Goal: Information Seeking & Learning: Check status

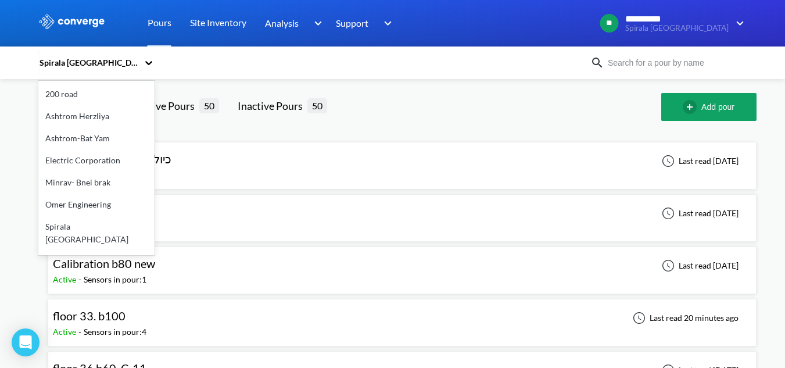
click at [143, 66] on div "Spirala [GEOGRAPHIC_DATA]" at bounding box center [90, 62] width 105 height 27
click at [94, 94] on div "200 road" at bounding box center [96, 94] width 116 height 22
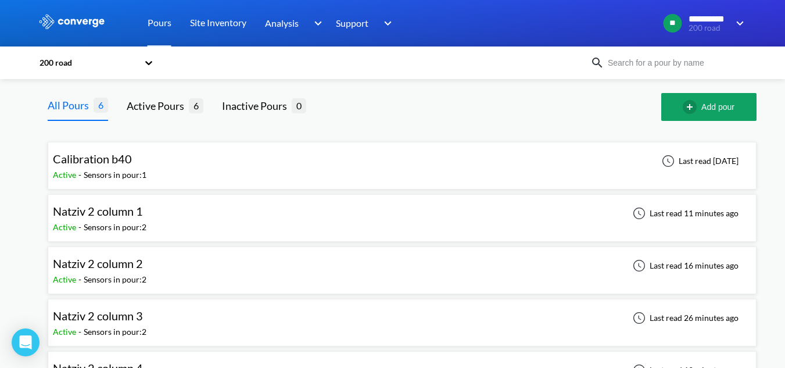
click at [174, 213] on div "Natziv 2 column 1 Active - Sensors in pour: 2 Last read 11 minutes ago" at bounding box center [402, 217] width 698 height 37
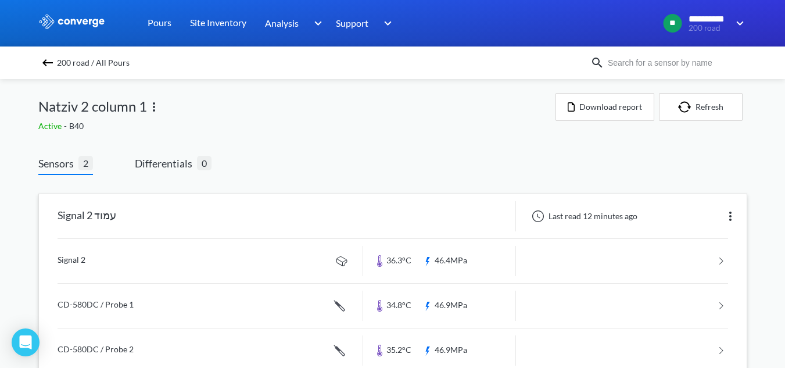
click at [89, 259] on link at bounding box center [393, 261] width 671 height 44
click at [52, 56] on img at bounding box center [48, 63] width 14 height 14
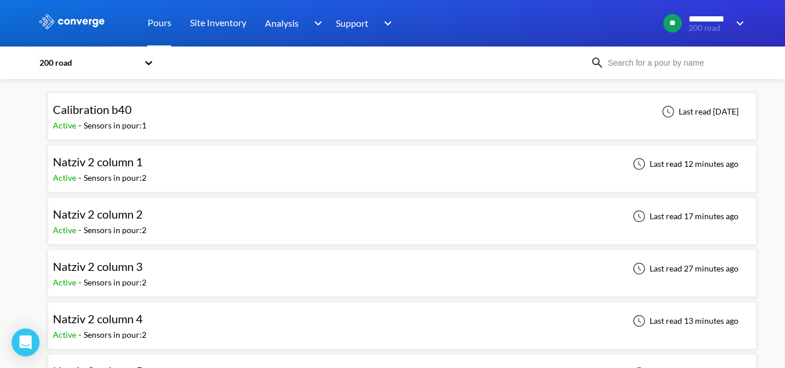
scroll to position [92, 0]
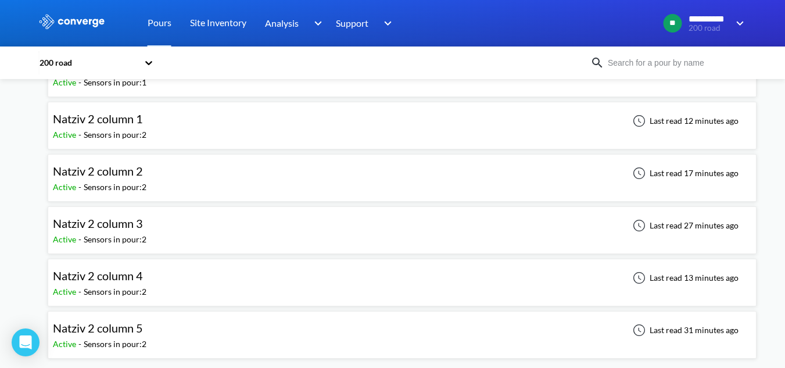
click at [190, 283] on div "Natziv 2 column 4 Active - Sensors in pour: 2 Last read 13 minutes ago" at bounding box center [402, 282] width 698 height 37
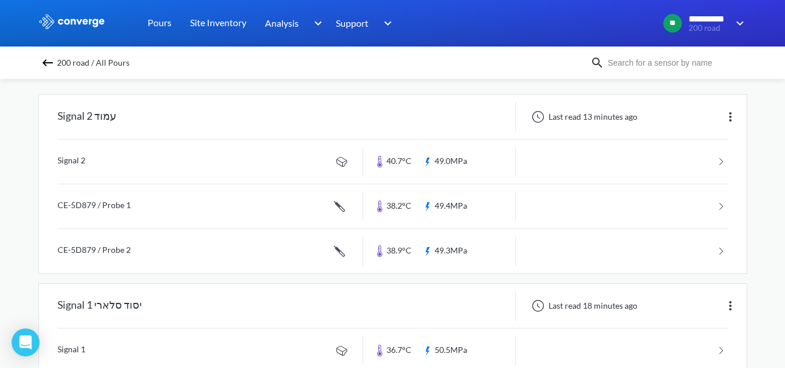
scroll to position [56, 0]
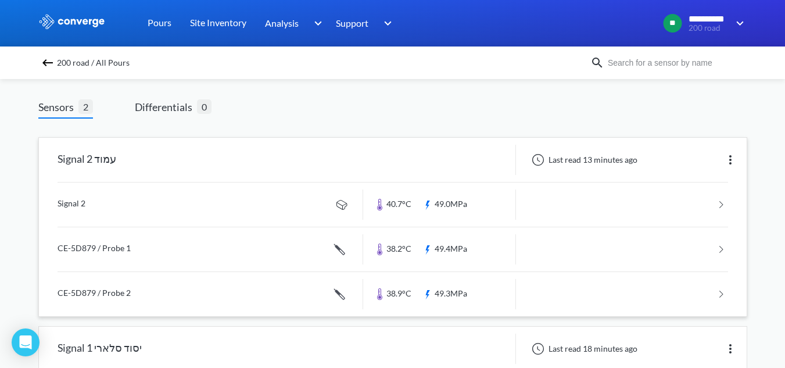
click at [181, 246] on link at bounding box center [393, 249] width 671 height 44
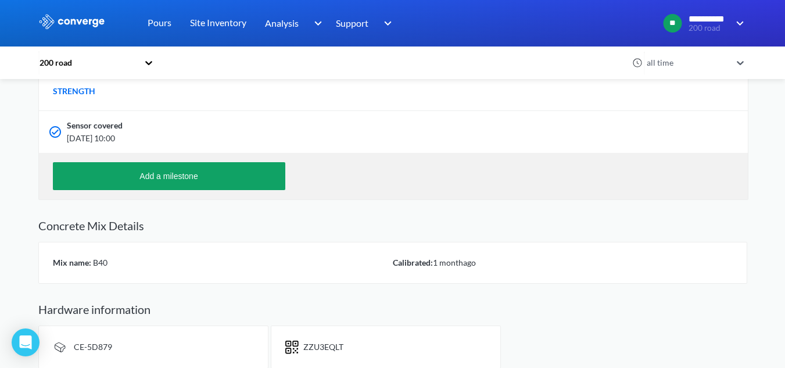
scroll to position [420, 0]
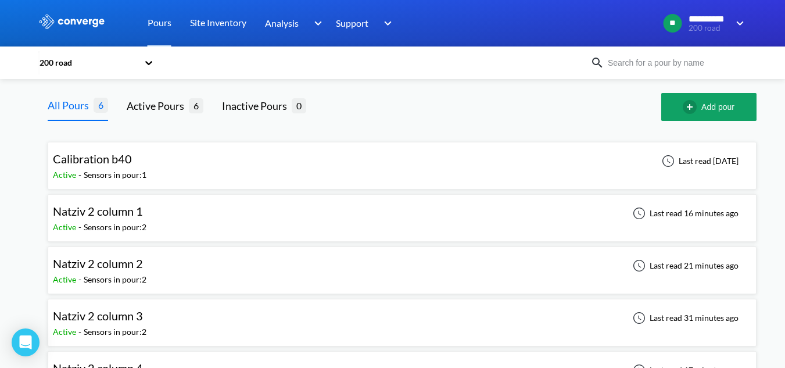
click at [148, 213] on div "Natziv 2 column 1" at bounding box center [101, 211] width 96 height 18
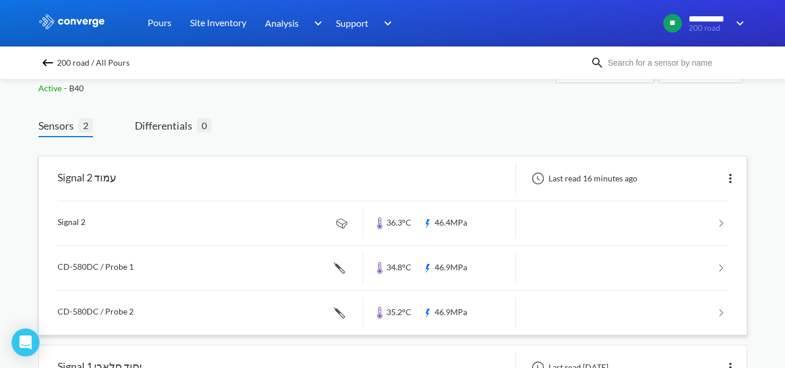
scroll to position [58, 0]
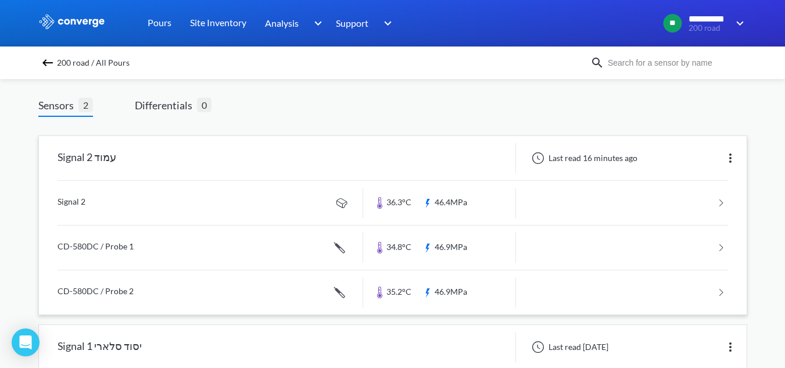
click at [128, 203] on link at bounding box center [393, 203] width 671 height 44
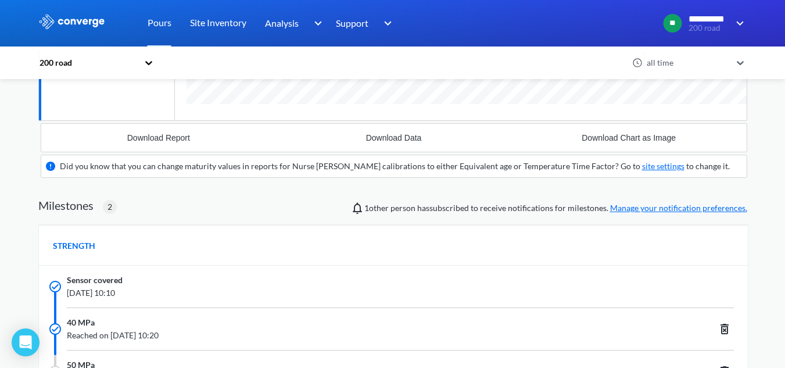
scroll to position [135, 0]
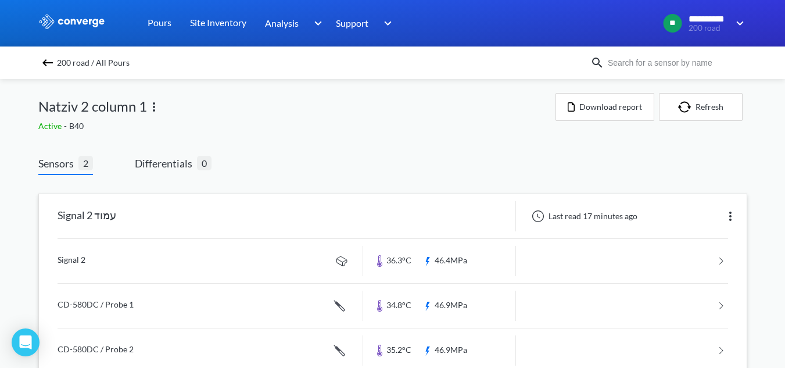
click at [89, 293] on link at bounding box center [393, 306] width 671 height 44
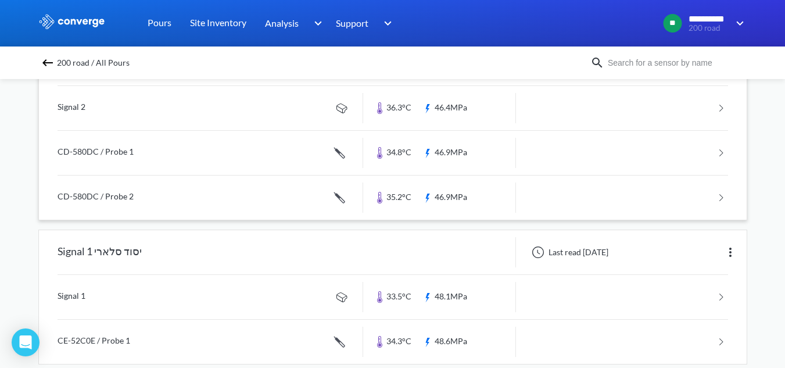
scroll to position [173, 0]
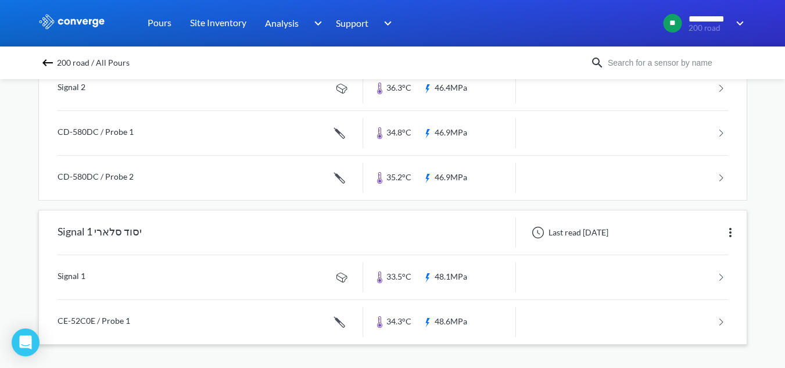
click at [235, 289] on link at bounding box center [393, 277] width 671 height 44
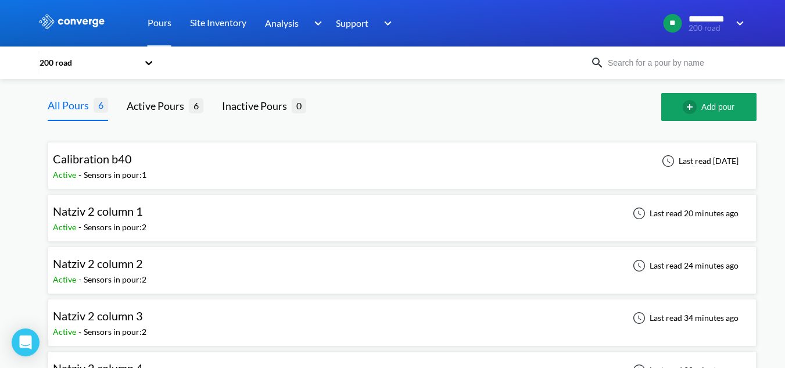
click at [189, 58] on div "200 road" at bounding box center [314, 62] width 552 height 27
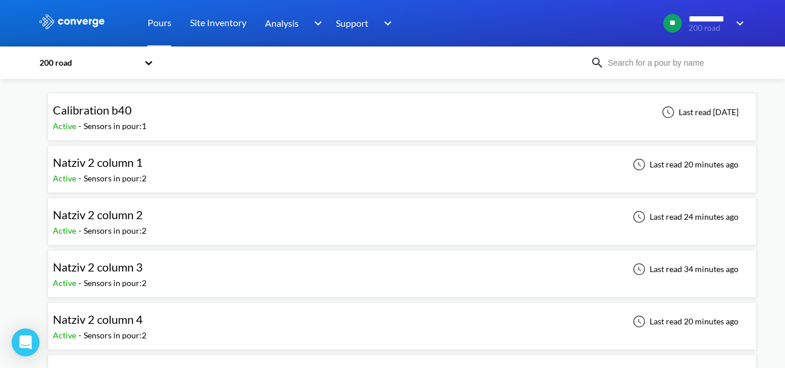
scroll to position [92, 0]
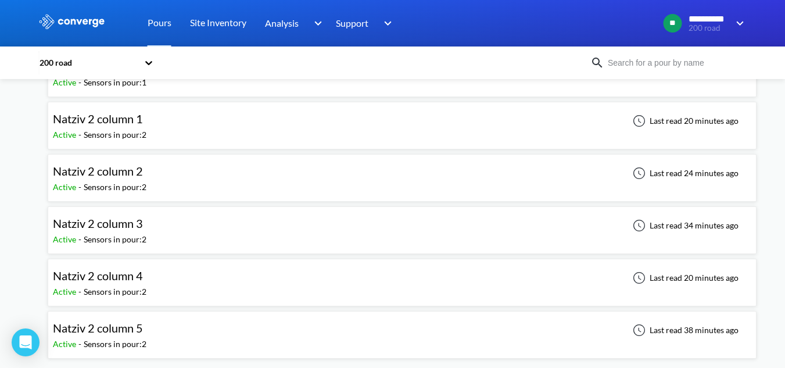
click at [155, 336] on div "Natziv 2 column 5 Active - Sensors in pour: 2 Last read 38 minutes ago" at bounding box center [402, 334] width 698 height 37
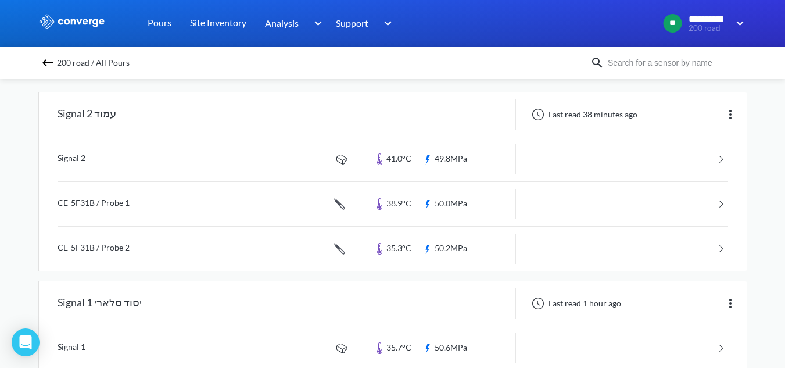
scroll to position [173, 0]
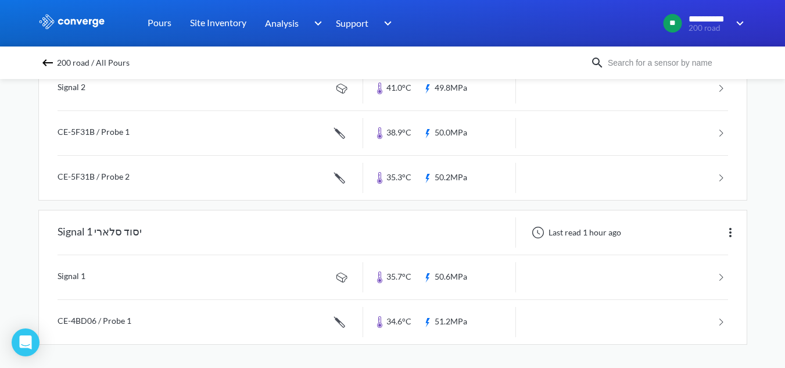
click at [42, 62] on div "200 road / All Pours" at bounding box center [314, 63] width 552 height 16
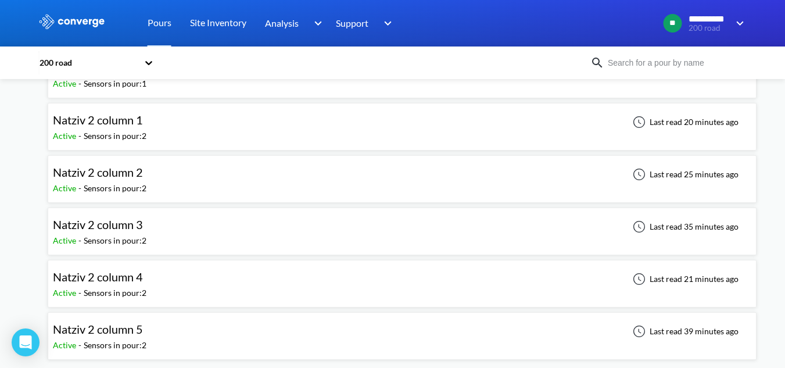
scroll to position [92, 0]
click at [98, 110] on div "Natziv 2 column 1" at bounding box center [98, 119] width 90 height 18
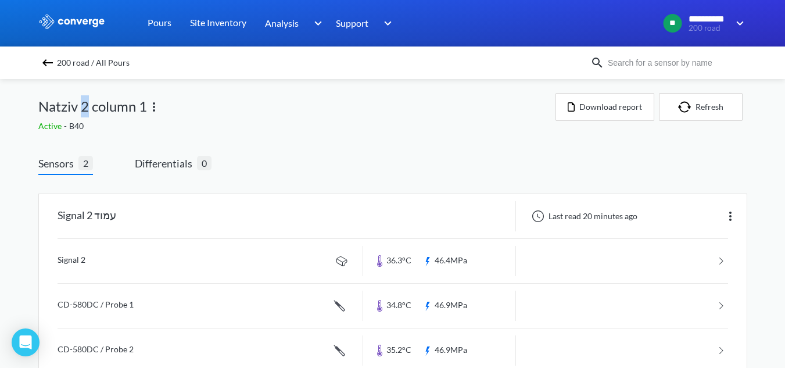
click at [80, 104] on span "Natziv 2 column 1" at bounding box center [92, 106] width 109 height 22
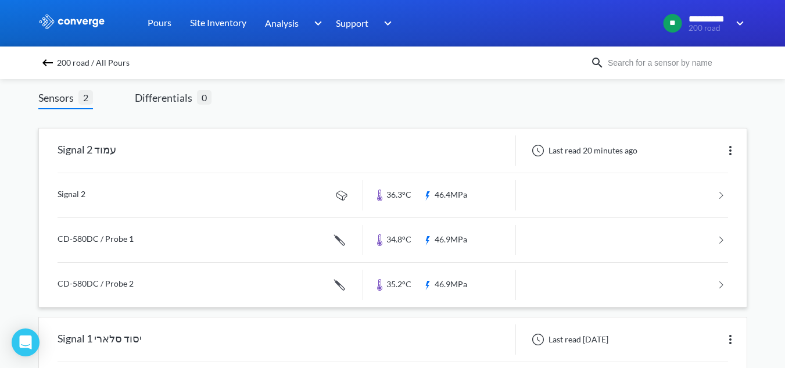
scroll to position [116, 0]
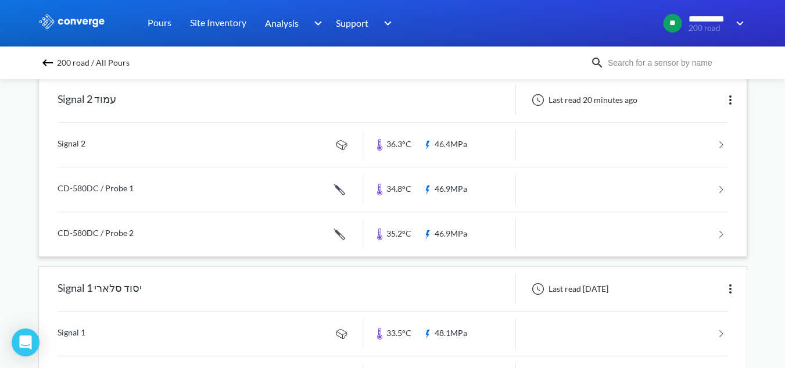
click at [233, 156] on link at bounding box center [393, 145] width 671 height 44
click at [157, 206] on link at bounding box center [393, 191] width 671 height 44
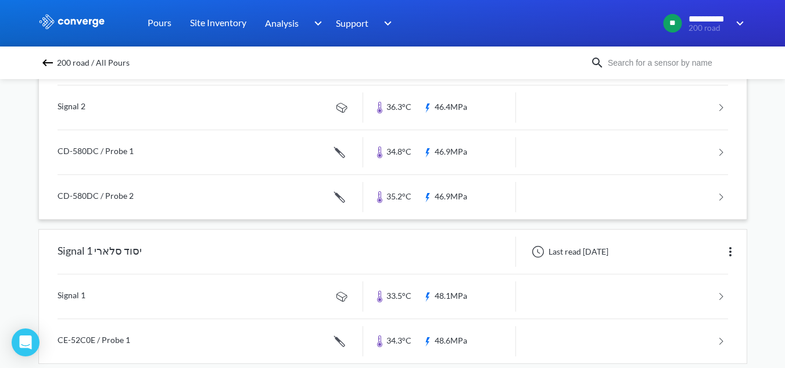
scroll to position [173, 0]
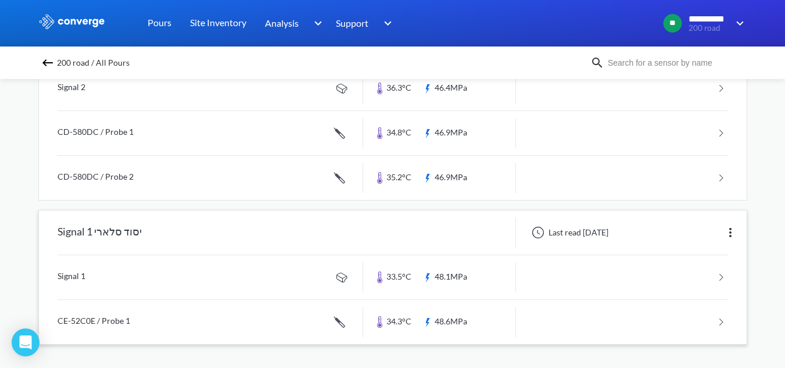
click at [274, 307] on link at bounding box center [393, 322] width 671 height 44
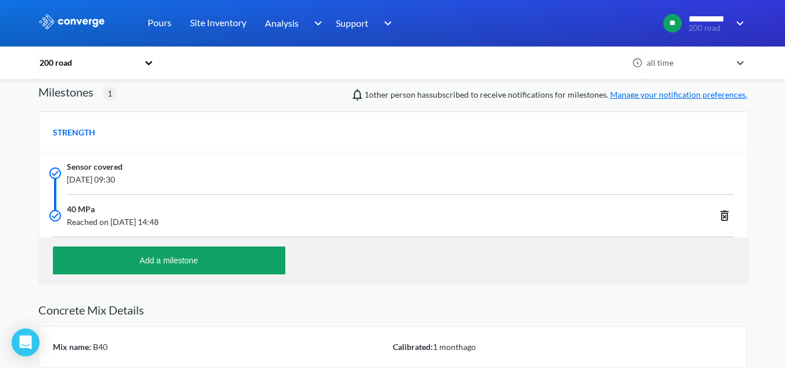
scroll to position [404, 0]
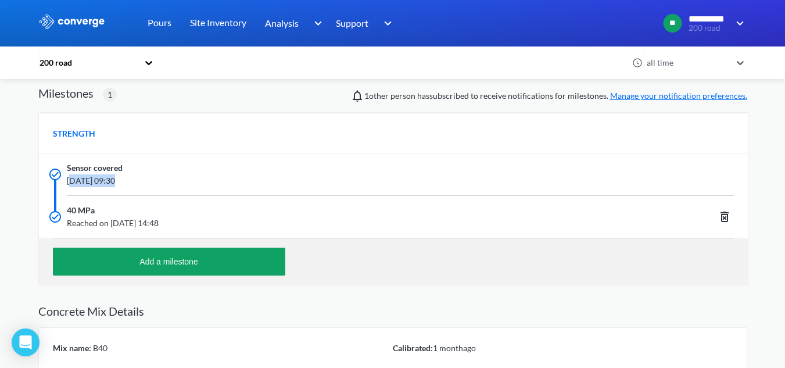
drag, startPoint x: 77, startPoint y: 187, endPoint x: 112, endPoint y: 189, distance: 34.9
click at [112, 189] on div "Sensor covered [DATE] 09:30" at bounding box center [393, 174] width 709 height 42
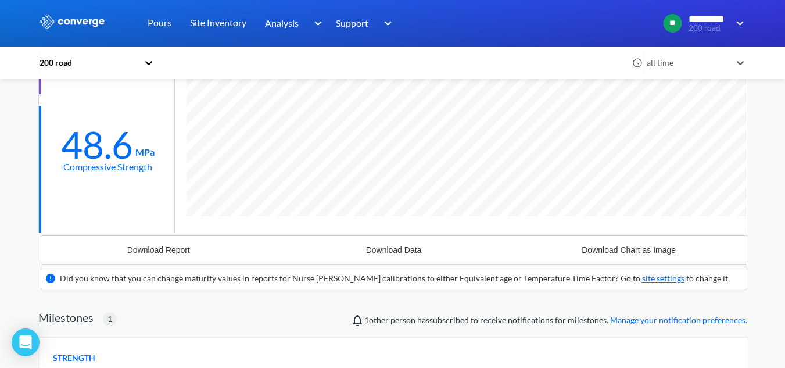
scroll to position [172, 0]
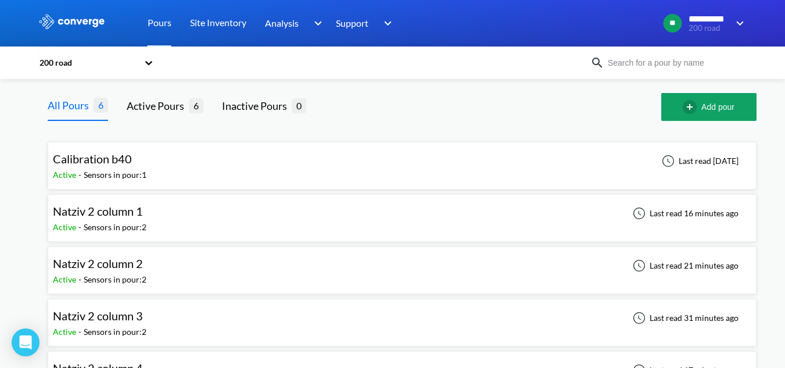
click at [179, 205] on div "Natziv 2 column 1 Active - Sensors in pour: 2 Last read 16 minutes ago" at bounding box center [402, 217] width 698 height 37
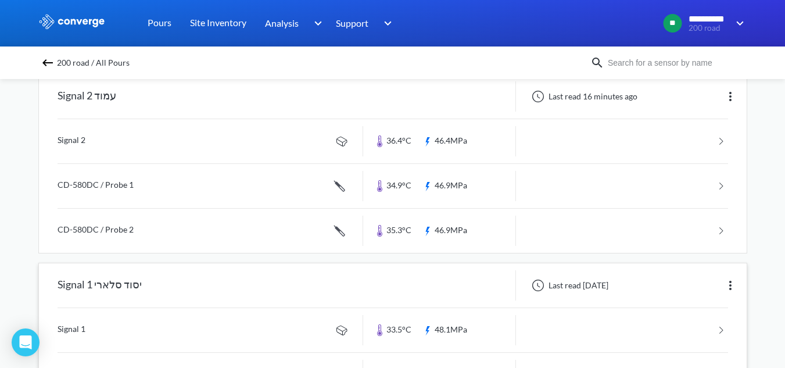
scroll to position [56, 0]
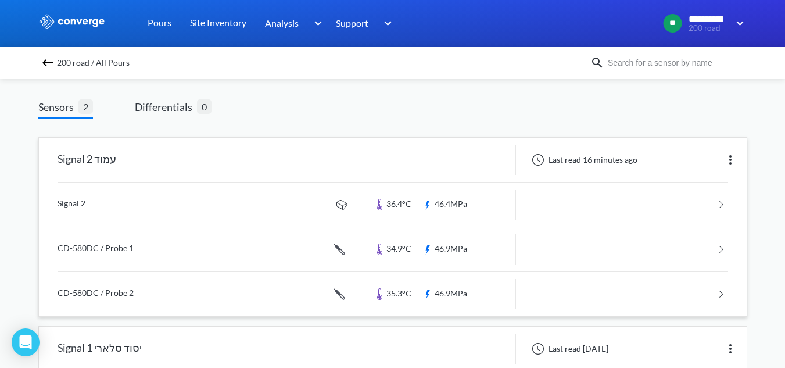
click at [145, 202] on link at bounding box center [393, 204] width 671 height 44
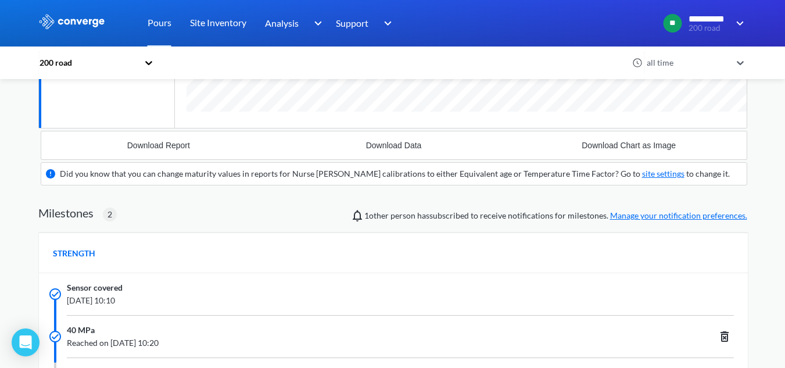
scroll to position [349, 0]
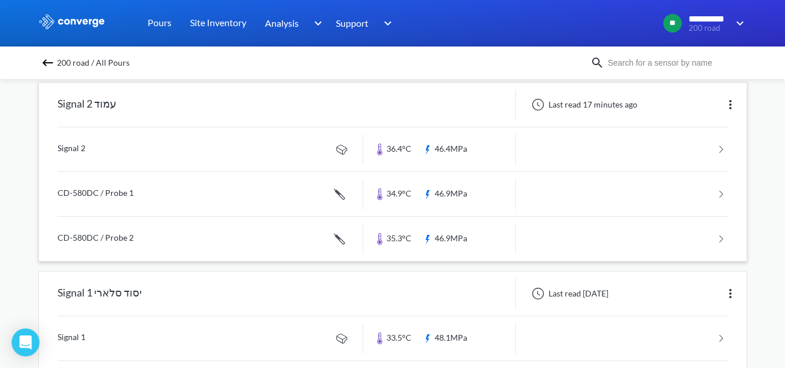
scroll to position [116, 0]
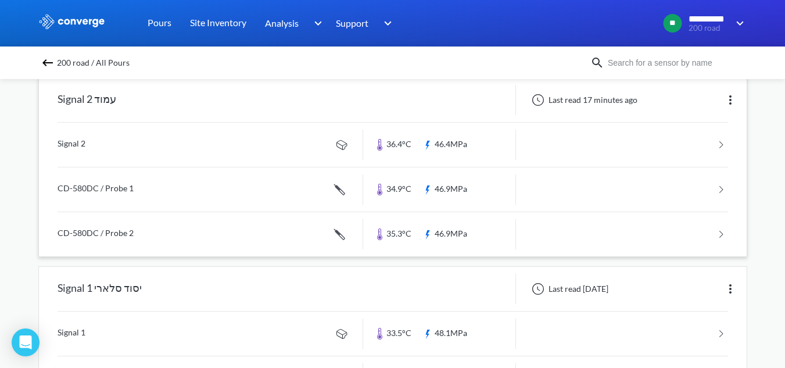
click at [204, 183] on link at bounding box center [393, 189] width 671 height 44
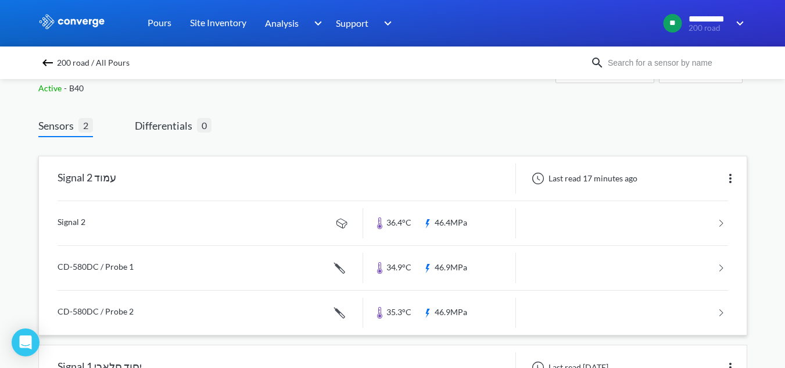
scroll to position [58, 0]
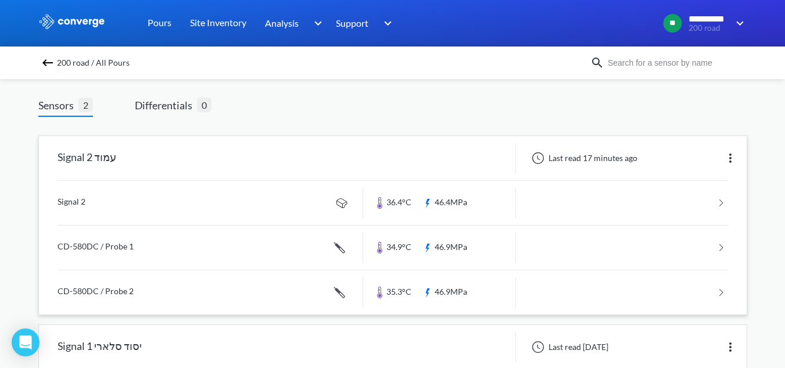
click at [112, 279] on link at bounding box center [393, 292] width 671 height 44
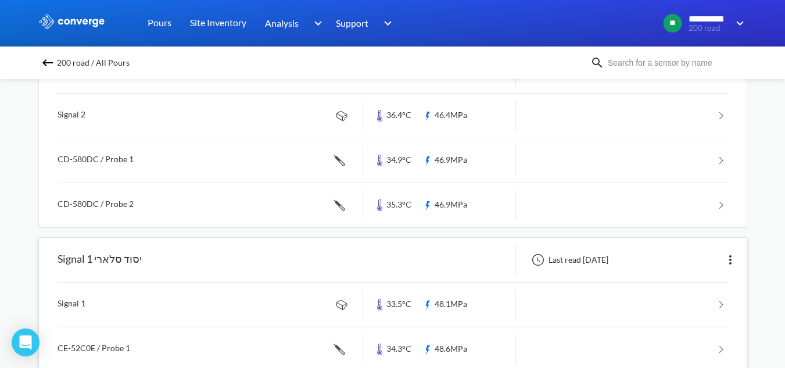
scroll to position [173, 0]
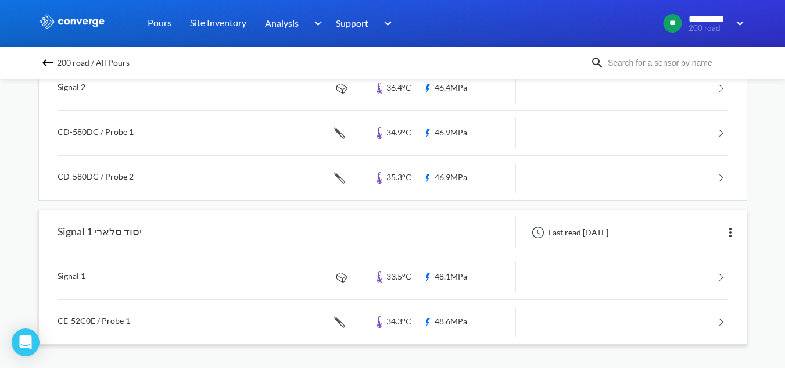
click at [207, 269] on link at bounding box center [393, 277] width 671 height 44
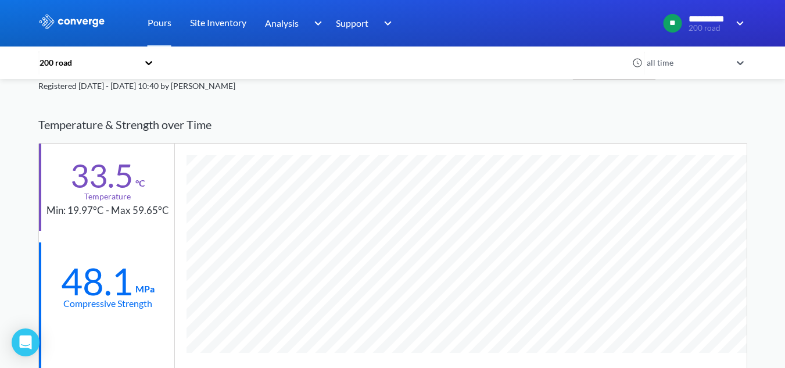
scroll to position [276, 0]
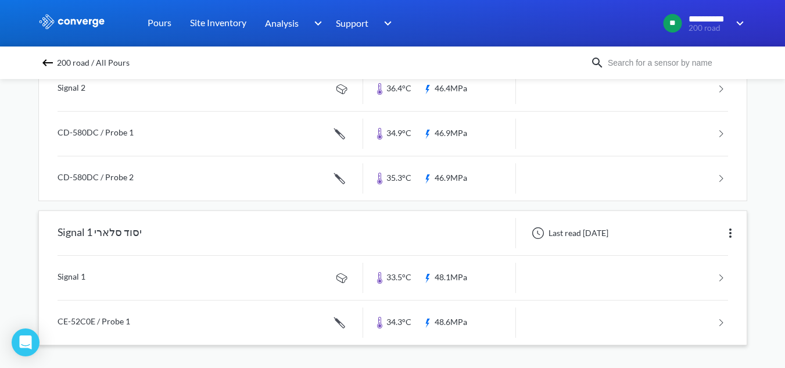
scroll to position [173, 0]
click at [180, 313] on link at bounding box center [393, 322] width 671 height 44
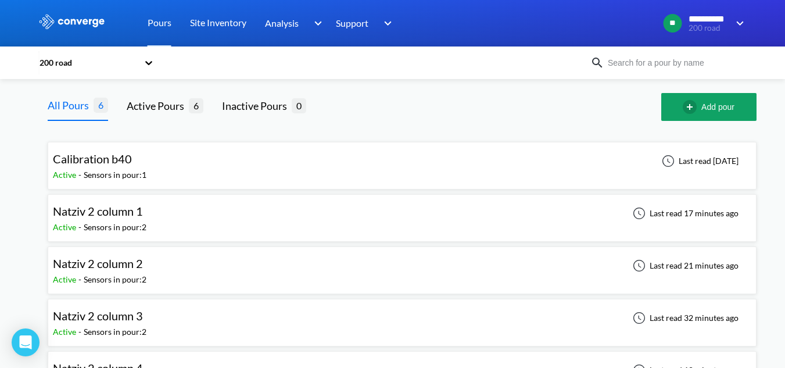
click at [171, 273] on div "Natziv 2 column 2 Active - Sensors in pour: 2 Last read 21 minutes ago" at bounding box center [402, 270] width 698 height 37
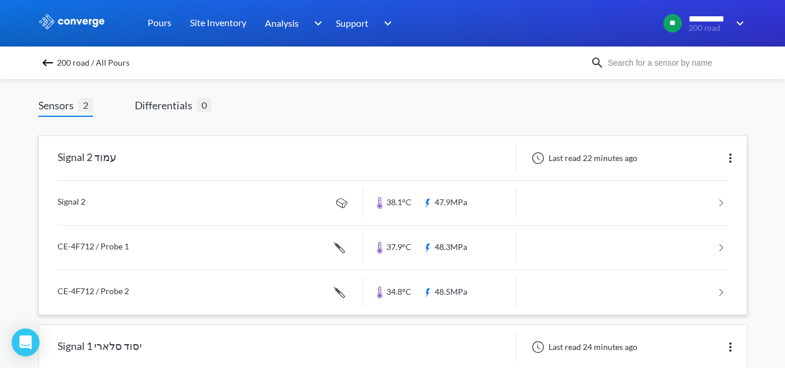
click at [130, 211] on link at bounding box center [393, 203] width 671 height 44
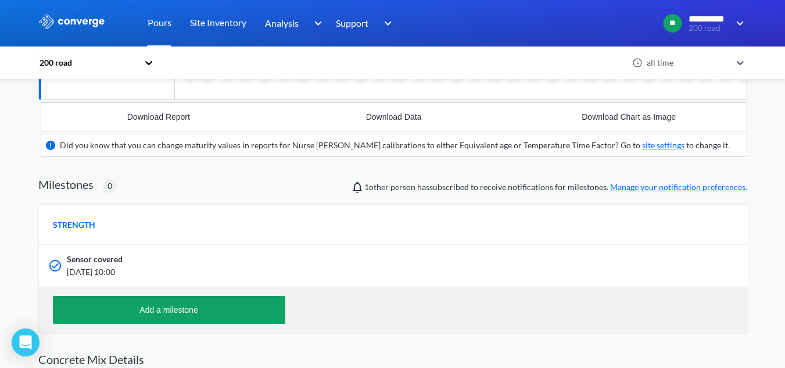
scroll to position [334, 0]
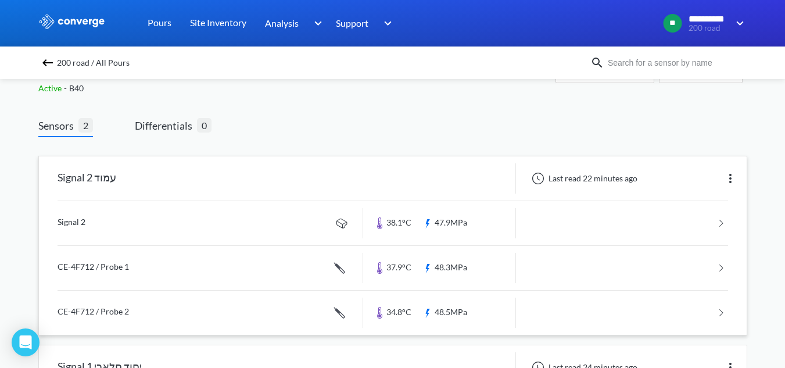
scroll to position [58, 0]
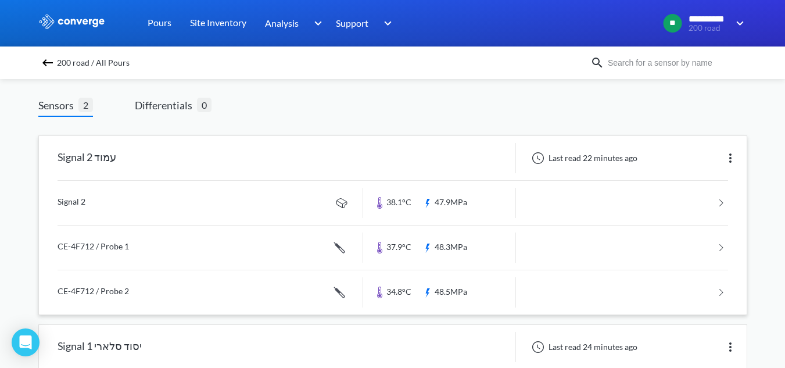
click at [206, 242] on link at bounding box center [393, 247] width 671 height 44
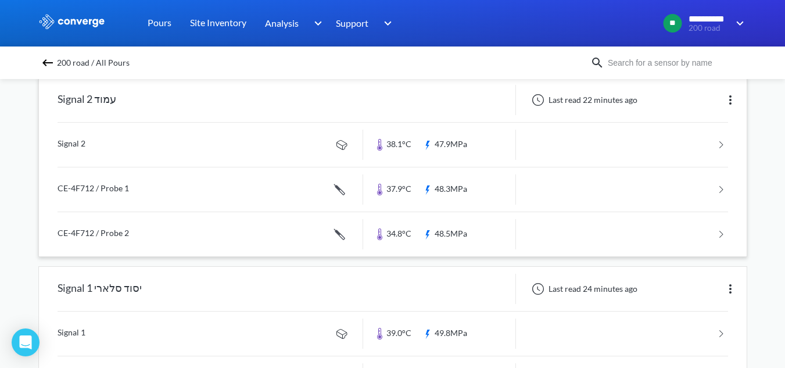
click at [126, 239] on link at bounding box center [393, 234] width 671 height 44
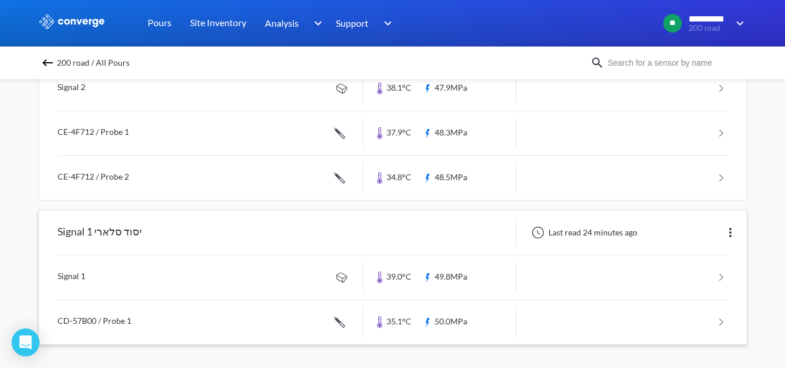
click at [180, 286] on link at bounding box center [393, 277] width 671 height 44
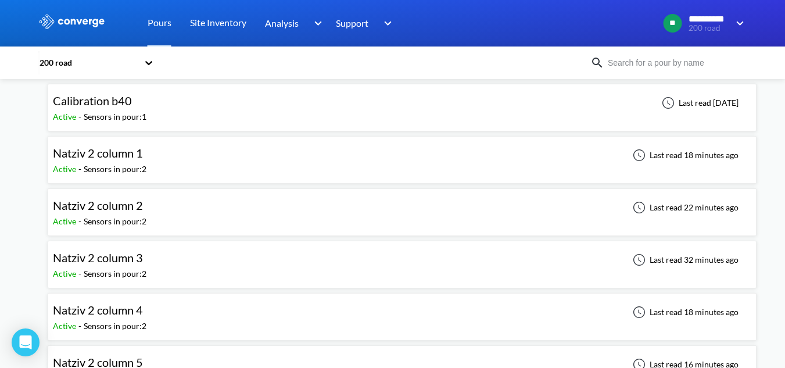
click at [158, 272] on div "Natziv 2 column 3 Active - Sensors in pour: 2 Last read 32 minutes ago" at bounding box center [402, 264] width 698 height 37
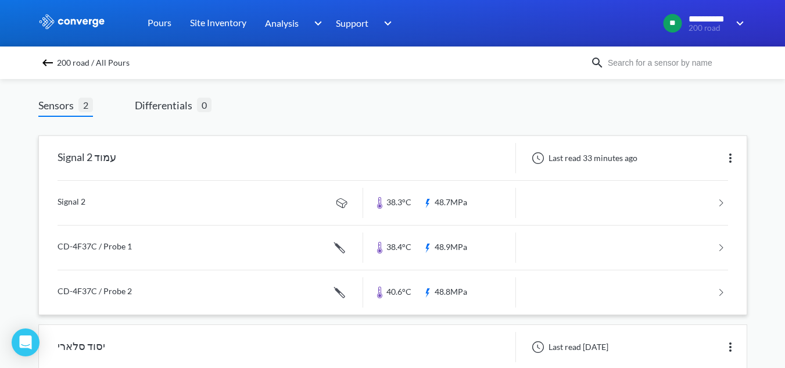
click at [175, 204] on link at bounding box center [393, 203] width 671 height 44
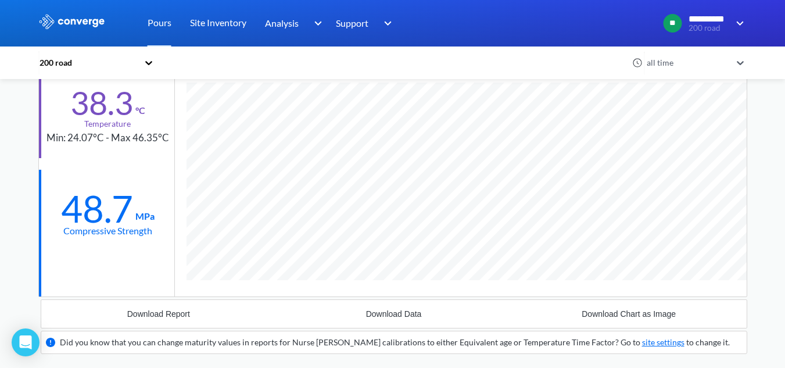
scroll to position [580263, 580319]
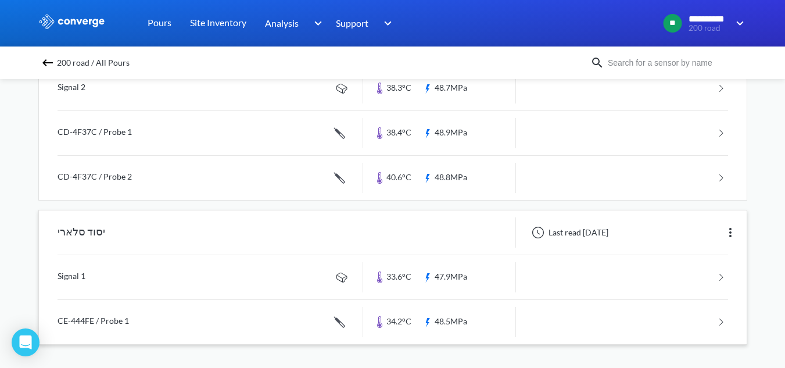
click at [244, 270] on link at bounding box center [393, 277] width 671 height 44
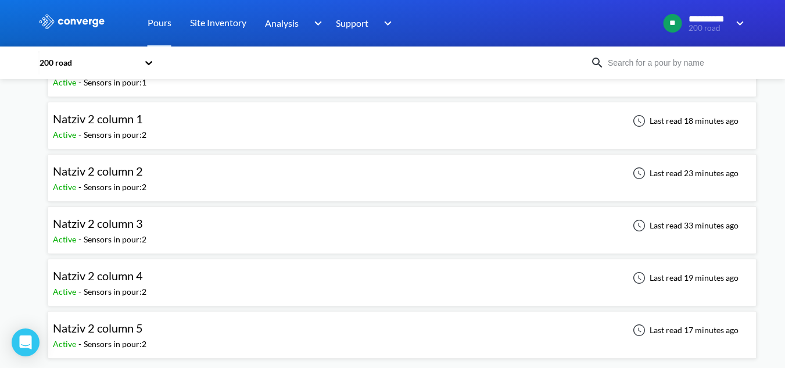
click at [124, 267] on div "Natziv 2 column 4" at bounding box center [98, 276] width 90 height 18
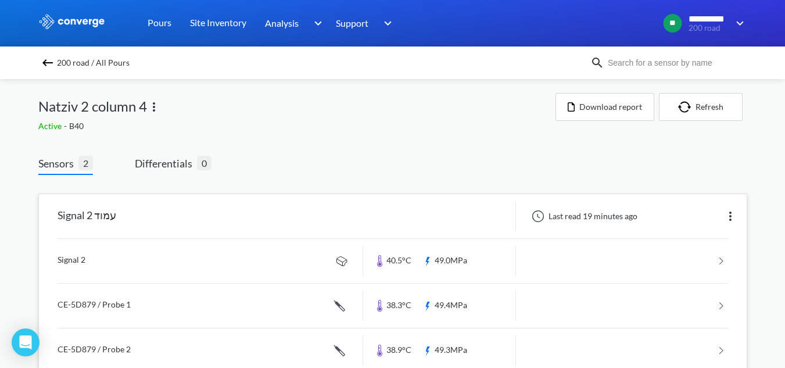
click at [235, 257] on link at bounding box center [393, 261] width 671 height 44
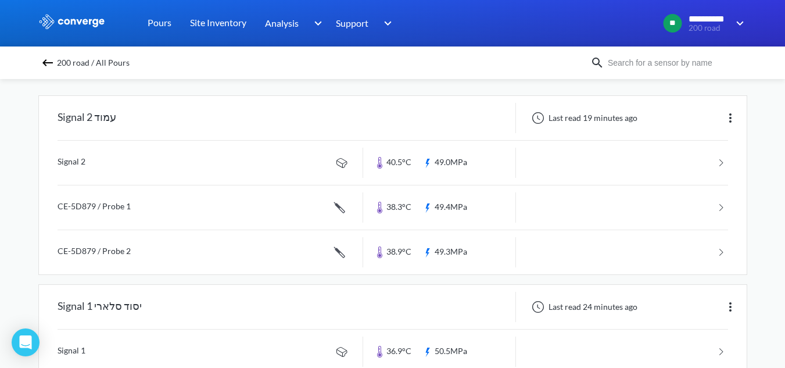
scroll to position [116, 0]
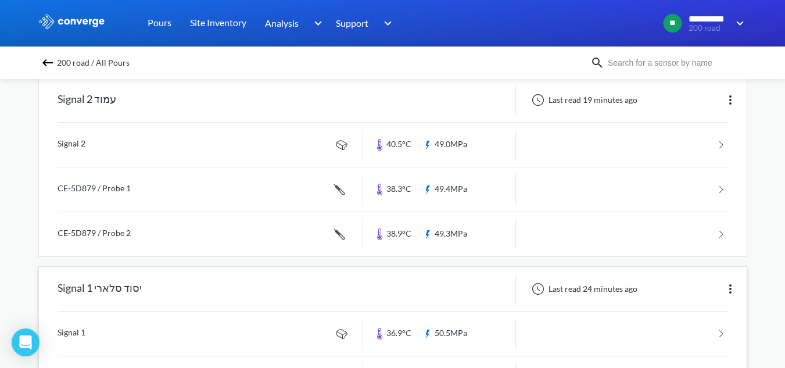
click at [126, 325] on link at bounding box center [393, 333] width 671 height 44
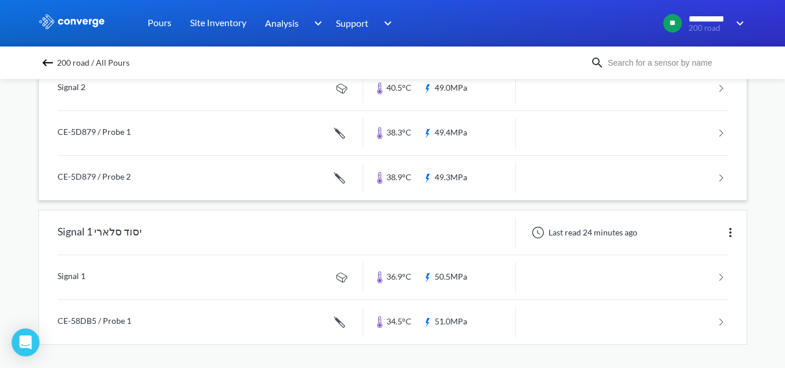
click at [147, 180] on link at bounding box center [393, 178] width 671 height 44
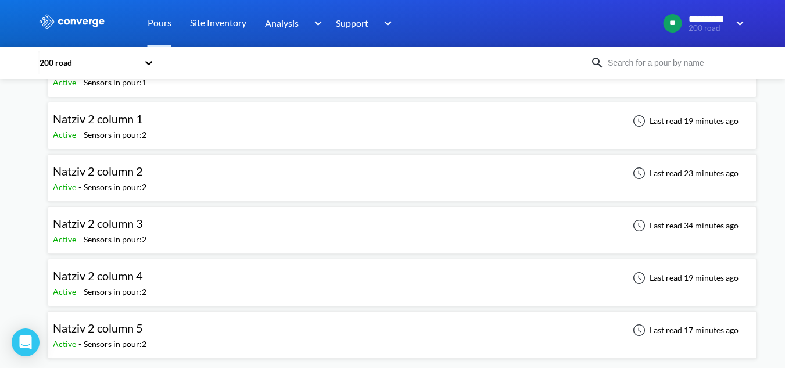
click at [144, 339] on div "Sensors in pour: 2" at bounding box center [115, 344] width 63 height 13
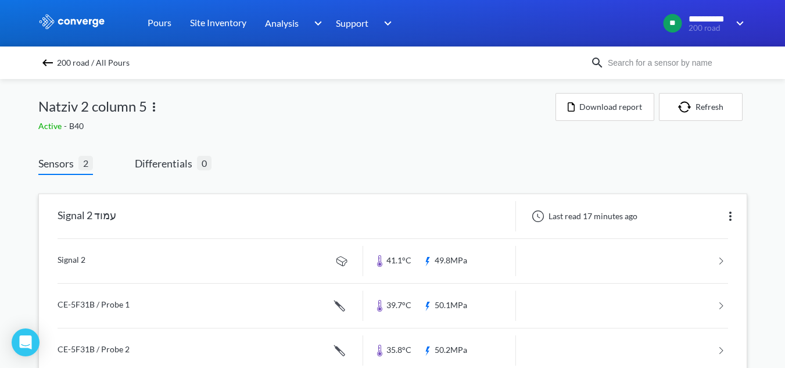
click at [127, 258] on link at bounding box center [393, 261] width 671 height 44
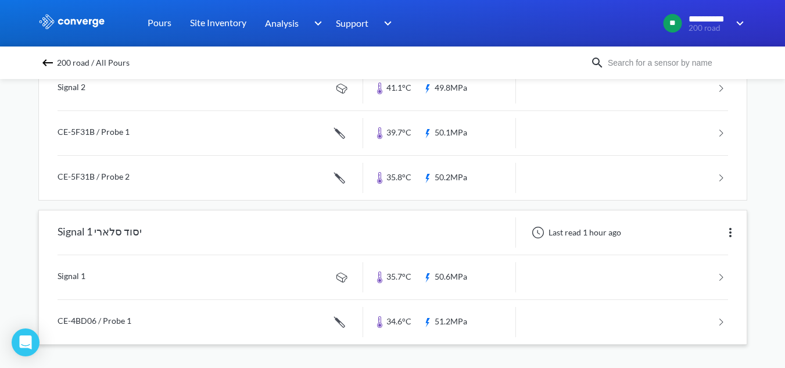
click at [150, 318] on link at bounding box center [393, 322] width 671 height 44
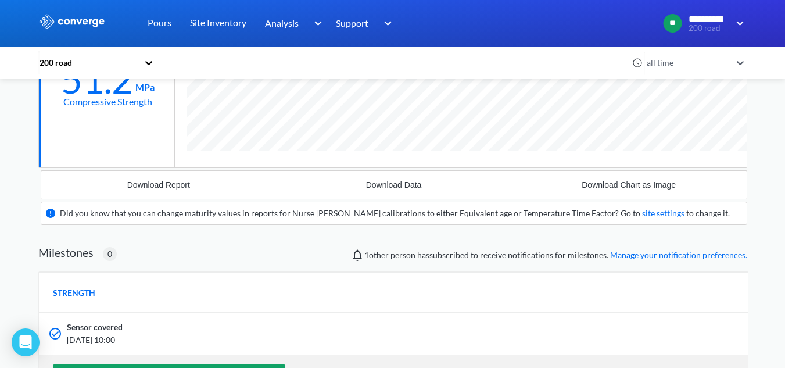
scroll to position [232, 0]
